Goal: Task Accomplishment & Management: Manage account settings

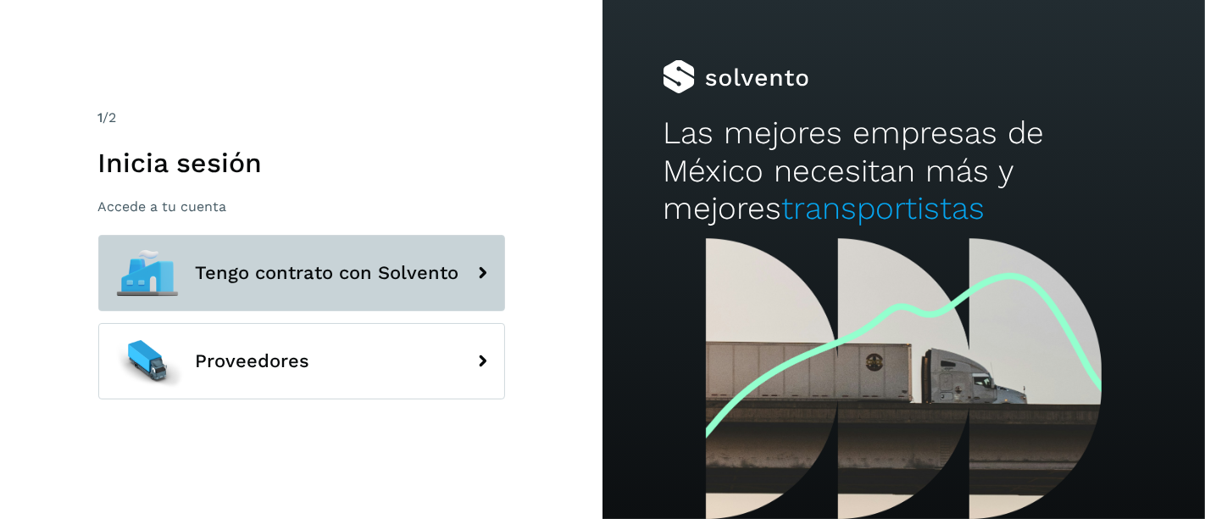
click at [289, 263] on span "Tengo contrato con Solvento" at bounding box center [328, 273] width 264 height 20
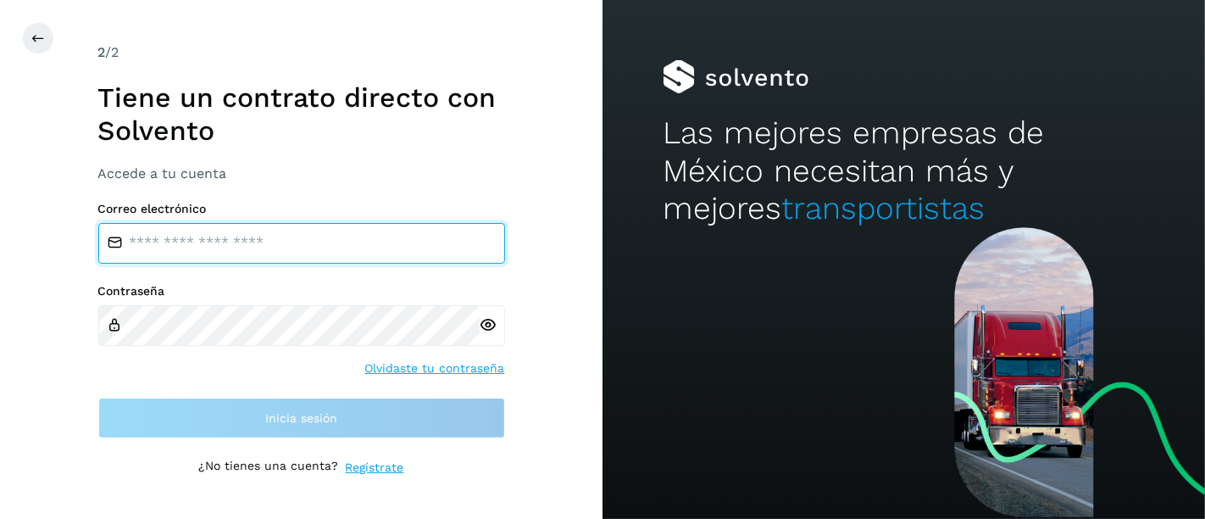
type input "**********"
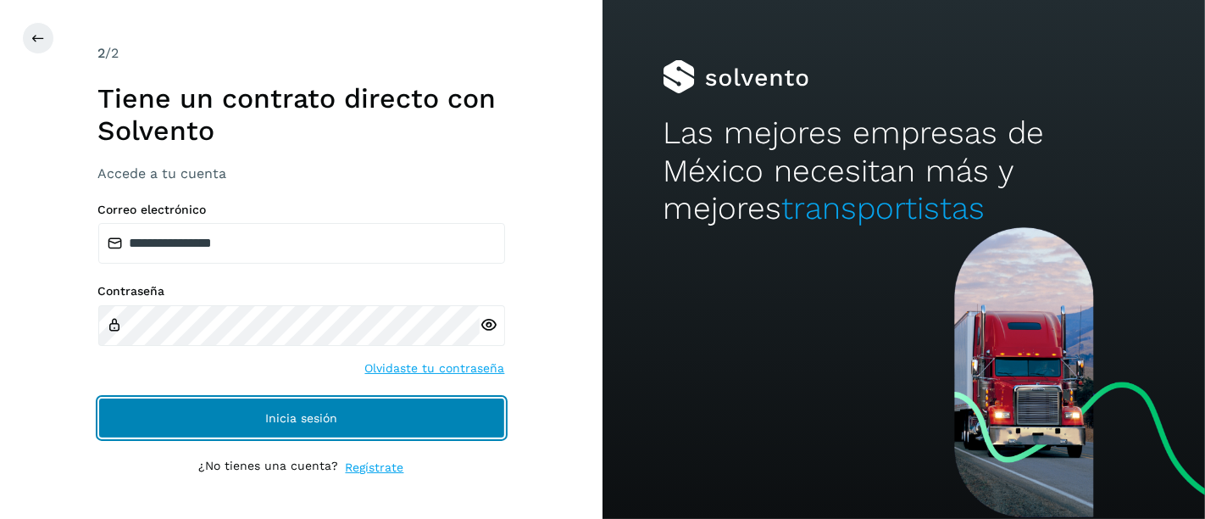
click at [319, 413] on span "Inicia sesión" at bounding box center [301, 418] width 72 height 12
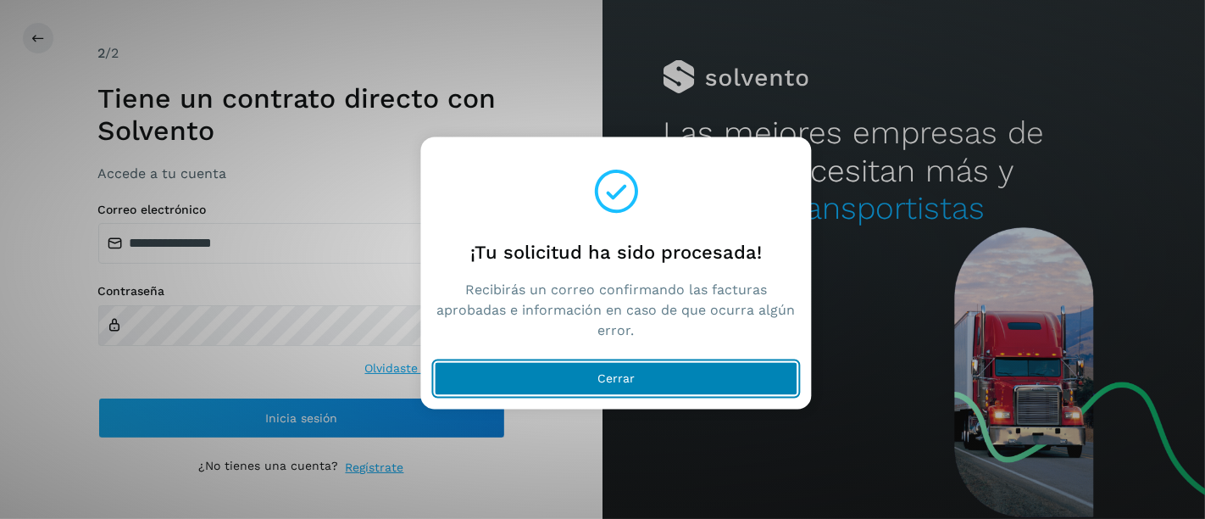
click at [621, 373] on span "Cerrar" at bounding box center [616, 379] width 37 height 12
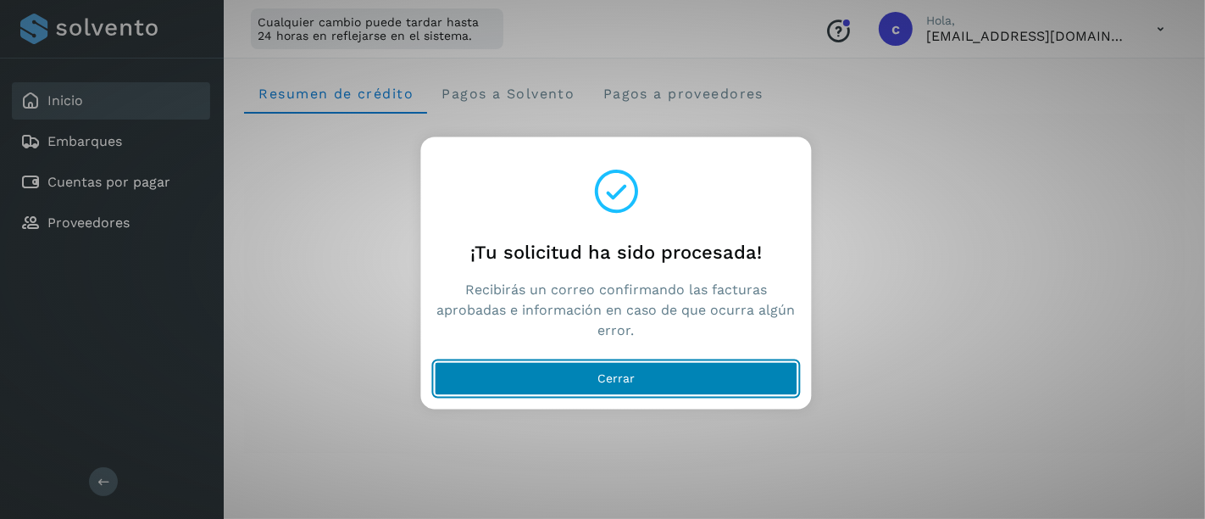
click at [547, 385] on button "Cerrar" at bounding box center [617, 379] width 364 height 34
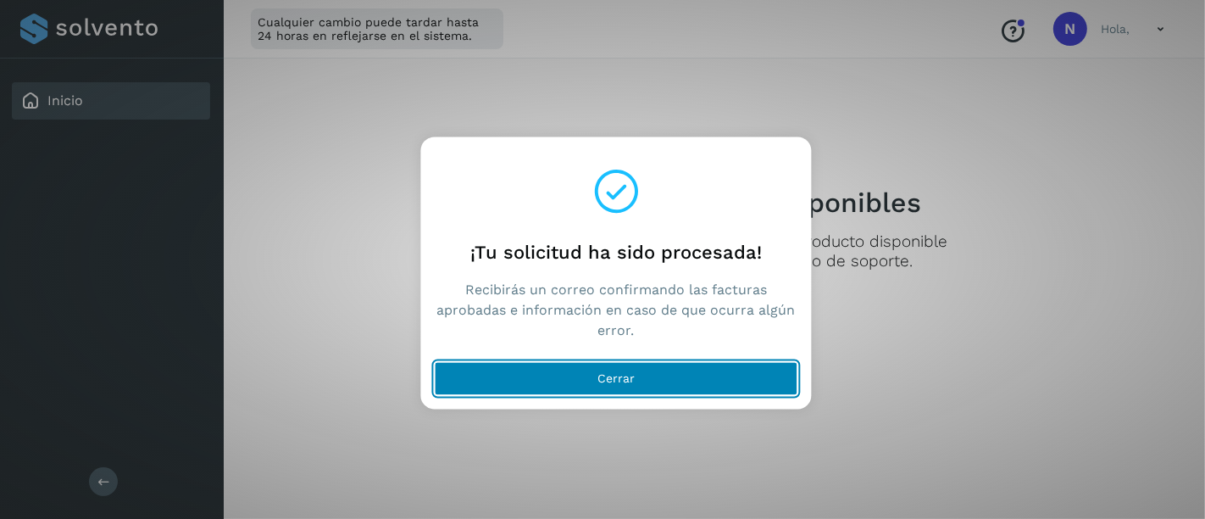
click at [571, 385] on button "Cerrar" at bounding box center [617, 379] width 364 height 34
